Goal: Task Accomplishment & Management: Use online tool/utility

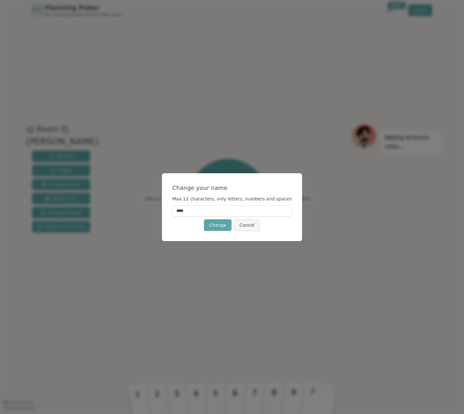
drag, startPoint x: 195, startPoint y: 213, endPoint x: 146, endPoint y: 207, distance: 49.0
click at [146, 208] on div "Change your name Max 12 characters, only letters, numbers and spaces **** Chang…" at bounding box center [232, 207] width 464 height 414
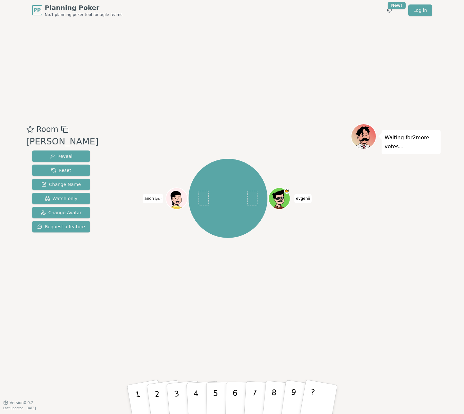
click at [243, 126] on div at bounding box center [227, 130] width 245 height 12
click at [159, 198] on span "(you)" at bounding box center [158, 199] width 8 height 3
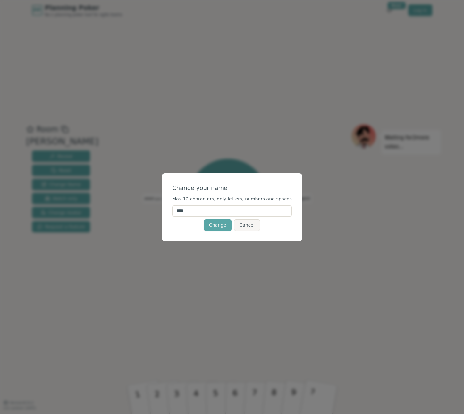
drag, startPoint x: 196, startPoint y: 208, endPoint x: 169, endPoint y: 209, distance: 27.3
click at [169, 209] on div "Change your name Max 12 characters, only letters, numbers and spaces **** Chang…" at bounding box center [232, 207] width 140 height 68
type input "*****"
click at [220, 225] on button "Change" at bounding box center [218, 226] width 28 height 12
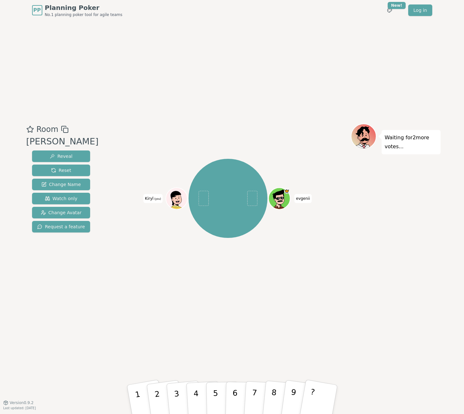
click at [178, 86] on div "Room Beavers Reveal Reset Change Name Watch only Change Avatar Request a featur…" at bounding box center [232, 212] width 417 height 382
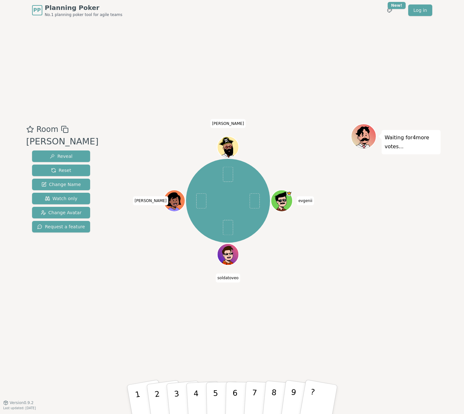
click at [170, 107] on div "Room Beavers Reveal Reset Change Name Watch only Change Avatar Request a featur…" at bounding box center [232, 212] width 417 height 382
click at [123, 237] on div "evgenii soldatoveo Sergei S Sergey N" at bounding box center [227, 201] width 245 height 132
click at [141, 156] on div "evgenii soldatoveo Sergei S Sergey N" at bounding box center [227, 201] width 245 height 132
click at [275, 390] on button "8" at bounding box center [280, 400] width 37 height 51
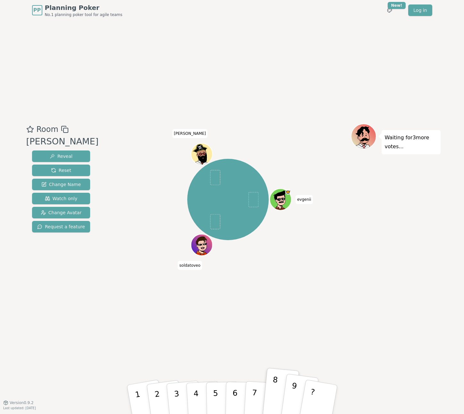
click at [289, 391] on button "9" at bounding box center [299, 400] width 38 height 52
click at [314, 395] on button "?" at bounding box center [318, 399] width 40 height 53
click at [329, 339] on div "Room Beavers Reveal Reset Change Name Watch only Change Avatar Request a featur…" at bounding box center [232, 212] width 417 height 382
click at [326, 326] on div "Room Beavers Reveal Reset Change Name Watch only Change Avatar Request a featur…" at bounding box center [232, 212] width 417 height 382
click at [272, 100] on div "Room Beavers Reveal Reset Change Name Watch only Change Avatar Request a featur…" at bounding box center [232, 212] width 417 height 382
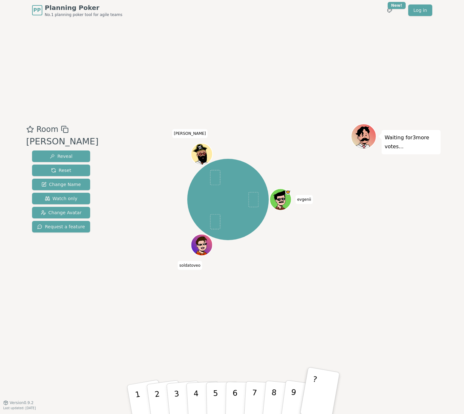
click at [251, 97] on div "Room Beavers Reveal Reset Change Name Watch only Change Avatar Request a featur…" at bounding box center [232, 212] width 417 height 382
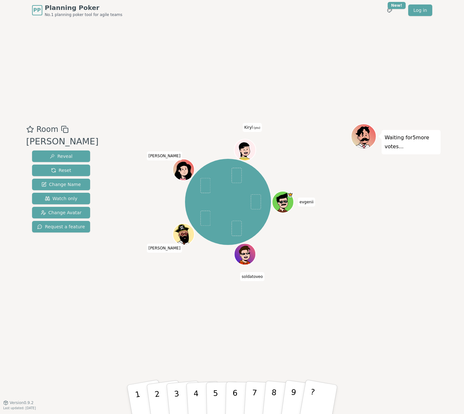
click at [244, 149] on icon at bounding box center [245, 150] width 21 height 2
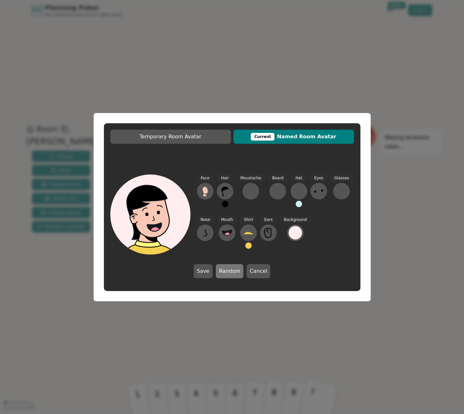
click at [229, 267] on button "Random" at bounding box center [230, 271] width 28 height 14
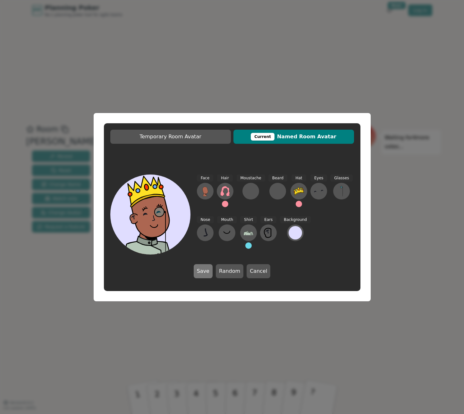
click at [203, 272] on button "Save" at bounding box center [203, 271] width 19 height 14
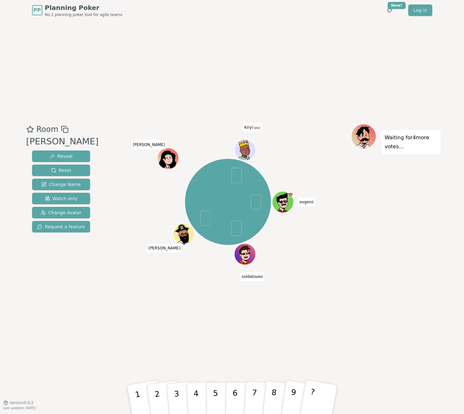
click at [244, 151] on icon at bounding box center [247, 154] width 21 height 13
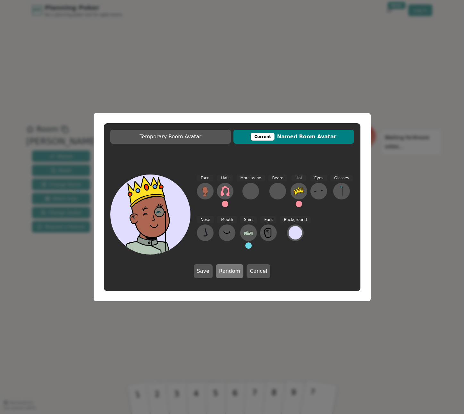
click at [230, 274] on button "Random" at bounding box center [230, 271] width 28 height 14
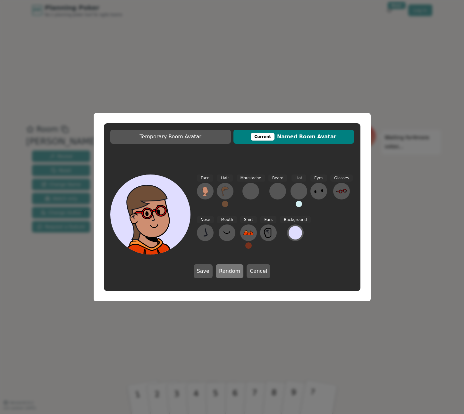
click at [231, 274] on button "Random" at bounding box center [230, 271] width 28 height 14
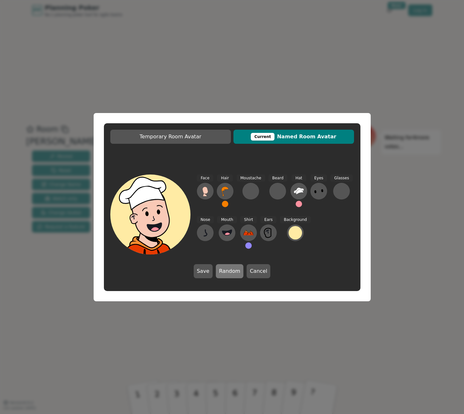
click at [231, 274] on button "Random" at bounding box center [230, 271] width 28 height 14
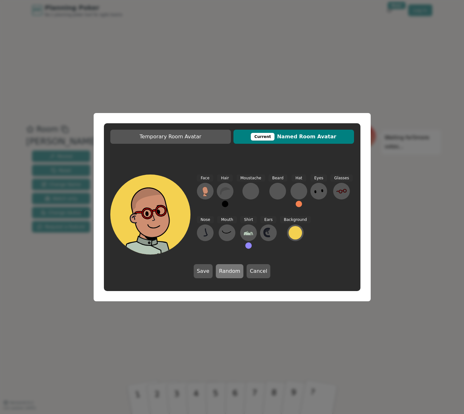
click at [231, 274] on button "Random" at bounding box center [230, 271] width 28 height 14
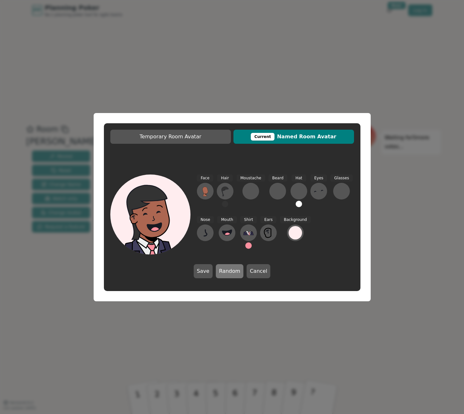
click at [232, 274] on button "Random" at bounding box center [230, 271] width 28 height 14
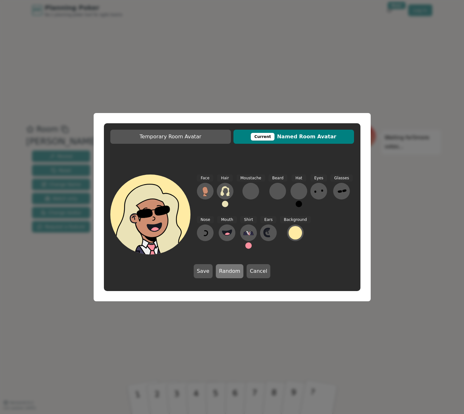
click at [232, 274] on button "Random" at bounding box center [230, 271] width 28 height 14
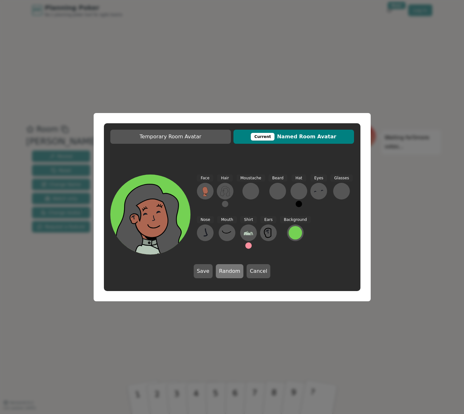
click at [232, 274] on button "Random" at bounding box center [230, 271] width 28 height 14
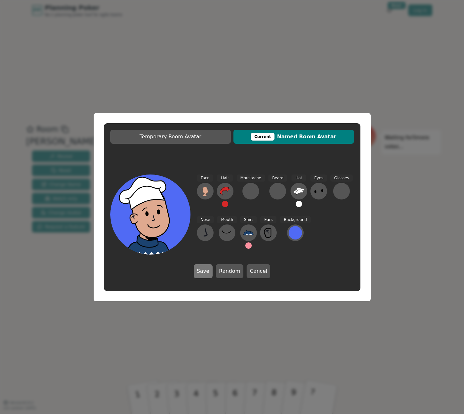
click at [204, 272] on button "Save" at bounding box center [203, 271] width 19 height 14
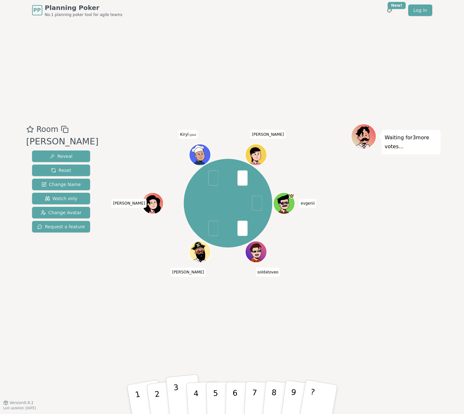
click at [184, 394] on button "3" at bounding box center [183, 400] width 37 height 51
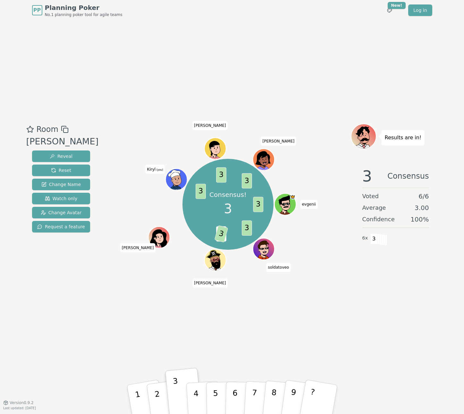
click at [189, 80] on div "Room Beavers Reveal Reset Change Name Watch only Change Avatar Request a featur…" at bounding box center [232, 212] width 417 height 382
click at [51, 168] on span "Reset" at bounding box center [61, 170] width 20 height 6
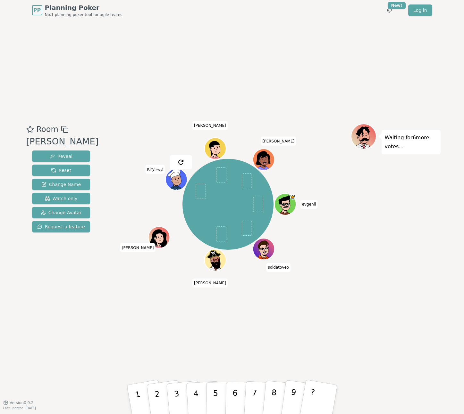
click at [248, 61] on div "Room Beavers Reveal Reset Change Name Watch only Change Avatar Request a featur…" at bounding box center [232, 212] width 417 height 382
click at [170, 99] on div "Room Beavers Reveal Reset Change Name Watch only Change Avatar Request a featur…" at bounding box center [232, 212] width 417 height 382
click at [292, 389] on button "9" at bounding box center [299, 400] width 38 height 52
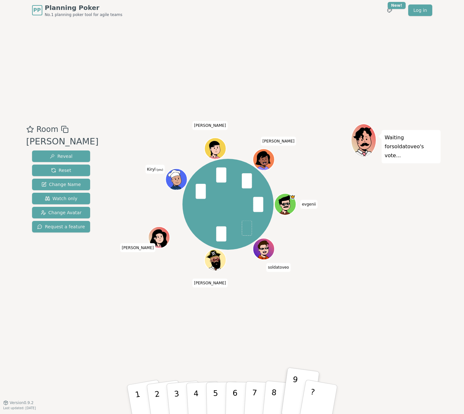
click at [352, 253] on div "Waiting for soldatoveo 's vote..." at bounding box center [396, 212] width 90 height 176
click at [315, 390] on button "?" at bounding box center [318, 399] width 40 height 53
click at [237, 388] on p "6" at bounding box center [234, 399] width 5 height 35
click at [364, 318] on div "Room Beavers Reveal Reset Change Name Watch only Change Avatar Request a featur…" at bounding box center [232, 212] width 417 height 382
click at [260, 32] on div "Room Beavers Reveal Reset Change Name Watch only Change Avatar Request a featur…" at bounding box center [232, 212] width 417 height 382
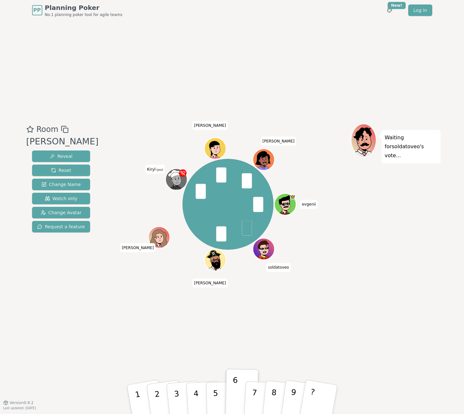
click at [217, 54] on div "Room Beavers Reveal Reset Change Name Watch only Change Avatar Request a featur…" at bounding box center [232, 212] width 417 height 382
click at [140, 54] on div "Room Beavers Reveal Reset Change Name Watch only Change Avatar Request a featur…" at bounding box center [232, 212] width 417 height 382
click at [307, 33] on div "Room Beavers Reveal Reset Change Name Watch only Change Avatar Request a featur…" at bounding box center [232, 212] width 417 height 382
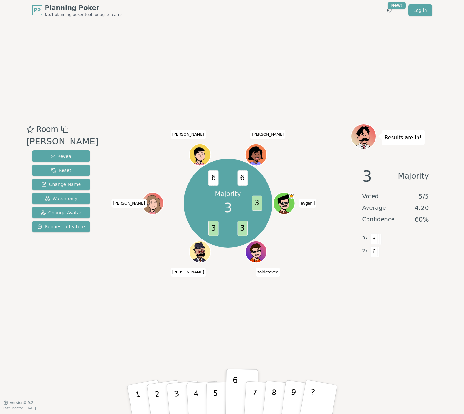
drag, startPoint x: 315, startPoint y: 48, endPoint x: 307, endPoint y: 37, distance: 14.5
click at [315, 48] on div "Room Beavers Reveal Reset Change Name Watch only Change Avatar Request a featur…" at bounding box center [232, 212] width 417 height 382
click at [230, 47] on div "Room Beavers Reveal Reset Change Name Watch only Change Avatar Request a featur…" at bounding box center [232, 212] width 417 height 382
click at [239, 58] on div "Room Beavers Reveal Reset Change Name Watch only Change Avatar Request a featur…" at bounding box center [232, 212] width 417 height 382
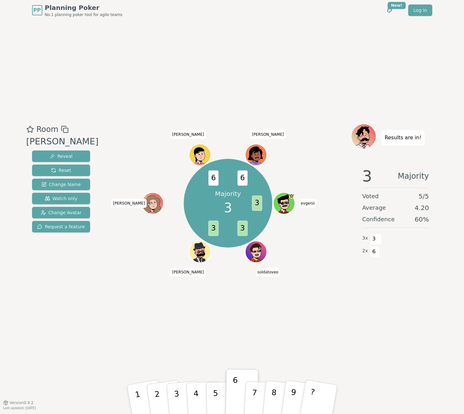
click at [275, 79] on div "Room Beavers Reveal Reset Change Name Watch only Change Avatar Request a featur…" at bounding box center [232, 212] width 417 height 382
click at [284, 88] on div "Room Beavers Reveal Reset Change Name Watch only Change Avatar Request a featur…" at bounding box center [232, 212] width 417 height 382
drag, startPoint x: 309, startPoint y: 93, endPoint x: 314, endPoint y: 98, distance: 7.3
click at [309, 93] on div "Room Beavers Reveal Reset Change Name Watch only Change Avatar Request a featur…" at bounding box center [232, 212] width 417 height 382
click at [255, 60] on div "Room Beavers Reveal Reset Change Name Watch only Change Avatar Request a featur…" at bounding box center [232, 212] width 417 height 382
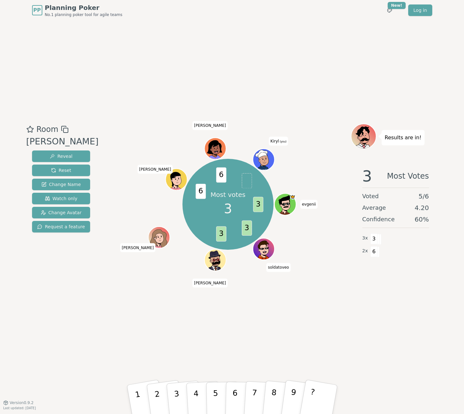
click at [266, 67] on div "Room [PERSON_NAME] Reveal Reset Change Name Watch only Change Avatar Request a …" at bounding box center [232, 212] width 417 height 382
click at [261, 88] on div "Room [PERSON_NAME] Reveal Reset Change Name Watch only Change Avatar Request a …" at bounding box center [232, 212] width 417 height 382
click at [241, 39] on div "Room [PERSON_NAME] Reveal Reset Change Name Watch only Change Avatar Request a …" at bounding box center [232, 212] width 417 height 382
click at [240, 32] on div "Room [PERSON_NAME] Reveal Reset Change Name Watch only Change Avatar Request a …" at bounding box center [232, 212] width 417 height 382
click at [51, 169] on span "Reset" at bounding box center [61, 170] width 20 height 6
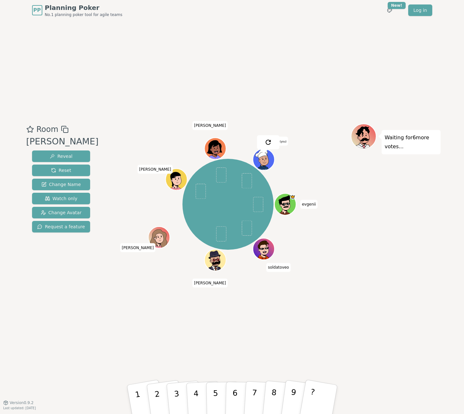
click at [122, 131] on div at bounding box center [227, 130] width 245 height 12
click at [230, 398] on button "6" at bounding box center [241, 400] width 33 height 49
